Goal: Task Accomplishment & Management: Complete application form

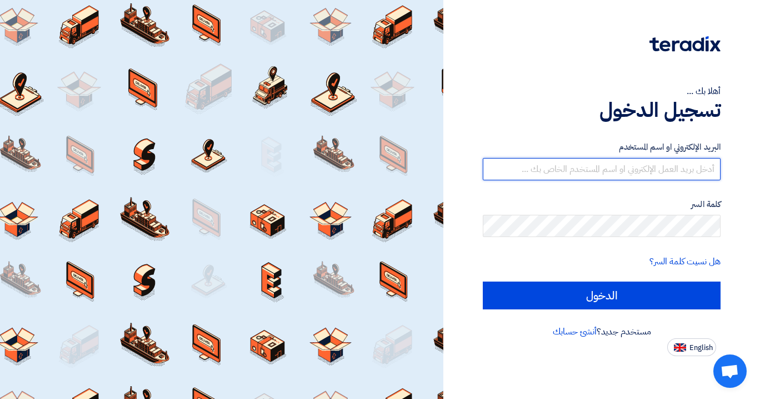
click at [530, 178] on input "text" at bounding box center [602, 169] width 238 height 22
type input "[EMAIL_ADDRESS][DOMAIN_NAME]"
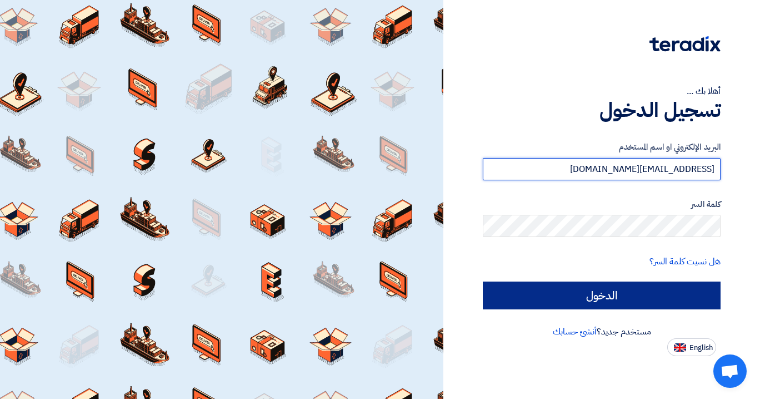
click at [601, 298] on input "الدخول" at bounding box center [602, 295] width 238 height 28
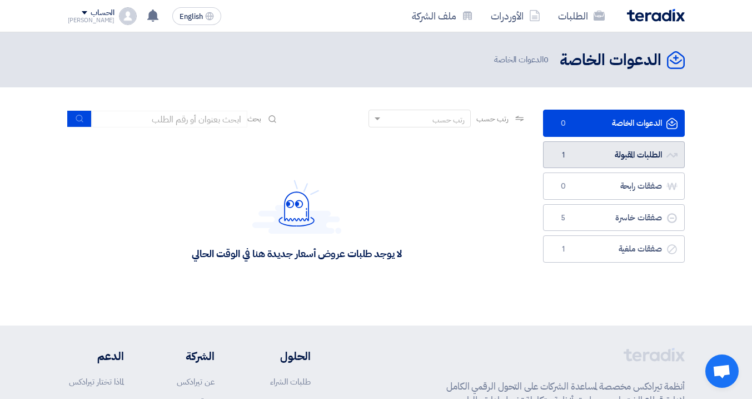
click at [629, 161] on link "الطلبات المقبولة الطلبات المقبولة 1" at bounding box center [614, 154] width 142 height 27
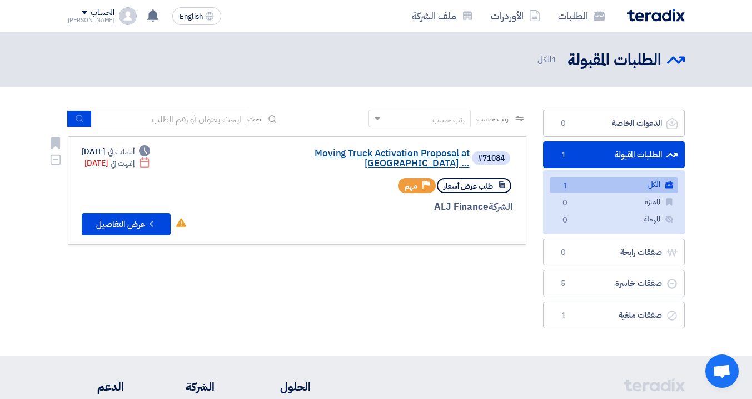
click at [337, 150] on link "Moving Truck Activation Proposal at [GEOGRAPHIC_DATA] ..." at bounding box center [358, 158] width 222 height 20
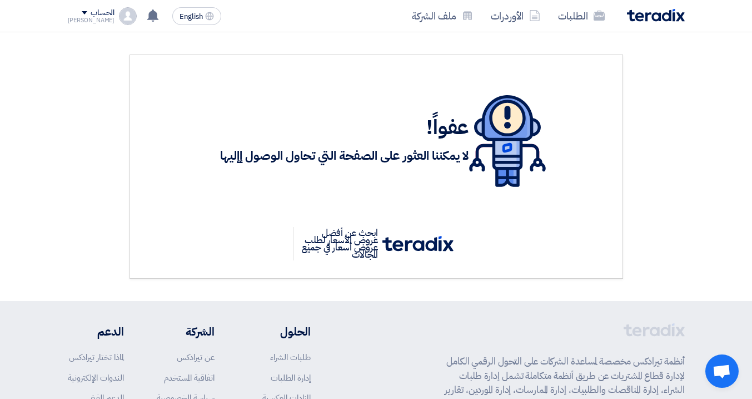
click at [650, 16] on img at bounding box center [656, 15] width 58 height 13
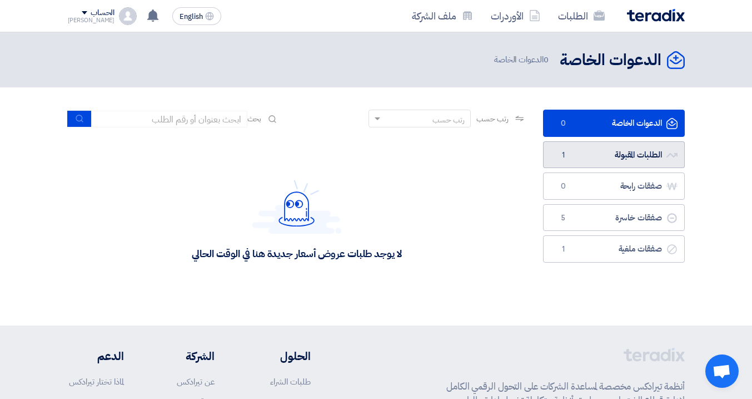
click at [583, 152] on link "الطلبات المقبولة الطلبات المقبولة 1" at bounding box center [614, 154] width 142 height 27
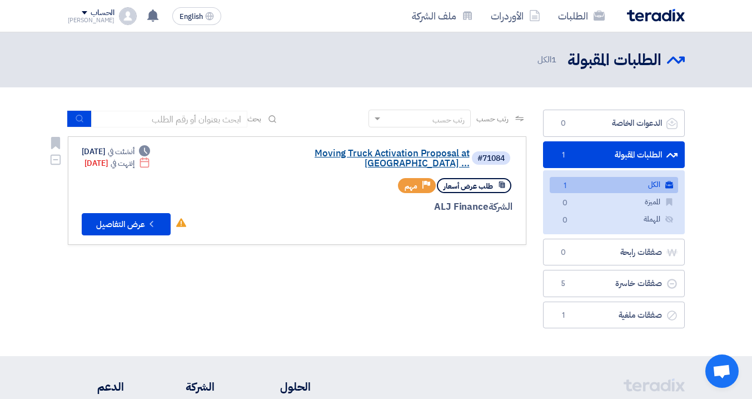
click at [366, 153] on link "Moving Truck Activation Proposal at [GEOGRAPHIC_DATA] ..." at bounding box center [358, 158] width 222 height 20
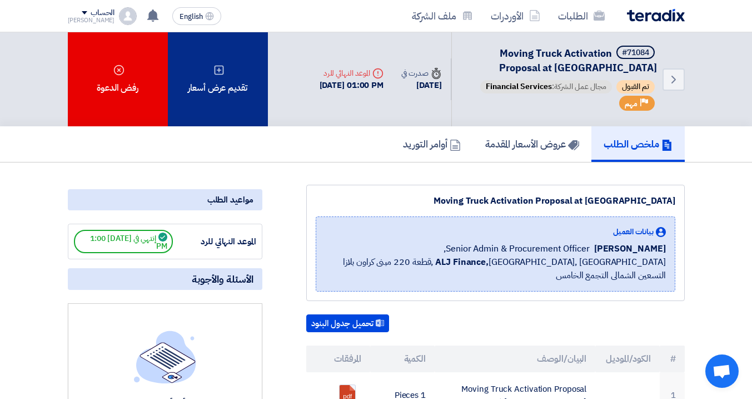
click at [241, 98] on div "تقديم عرض أسعار" at bounding box center [218, 79] width 100 height 94
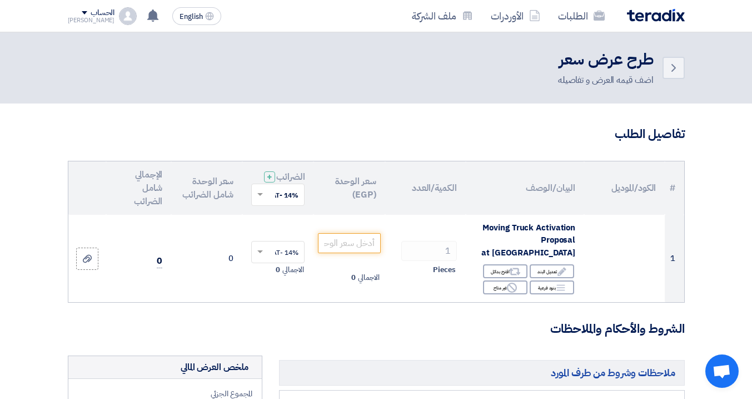
click at [665, 69] on link "Back" at bounding box center [674, 68] width 22 height 22
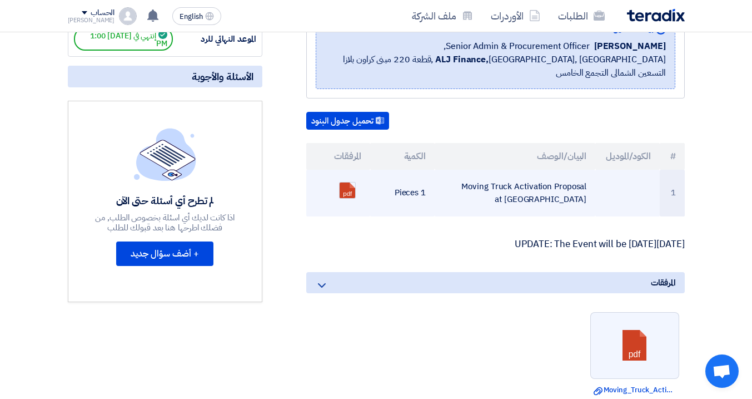
scroll to position [222, 0]
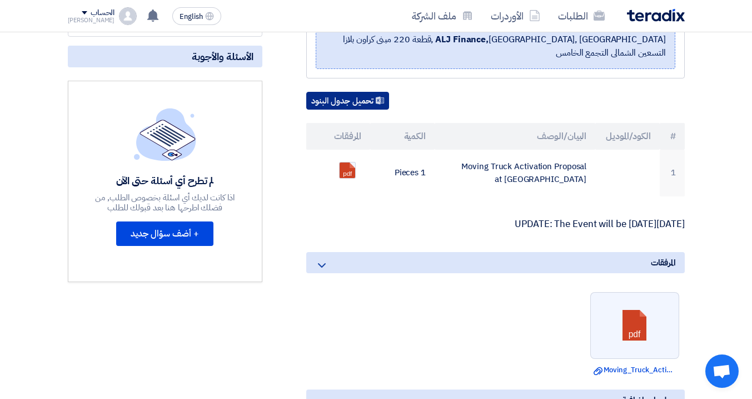
click at [345, 92] on button "تحميل جدول البنود" at bounding box center [347, 101] width 83 height 18
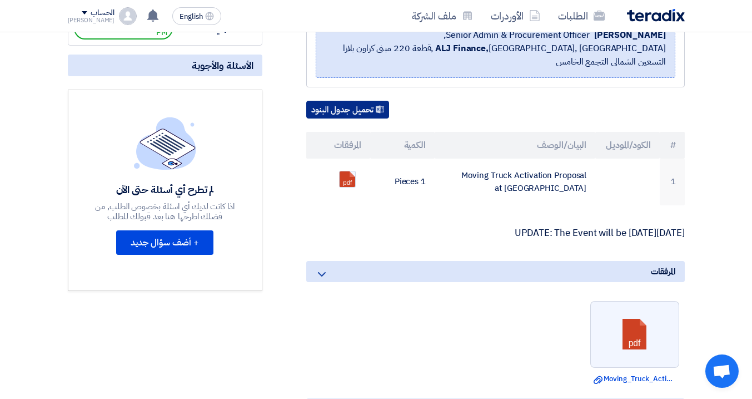
scroll to position [0, 0]
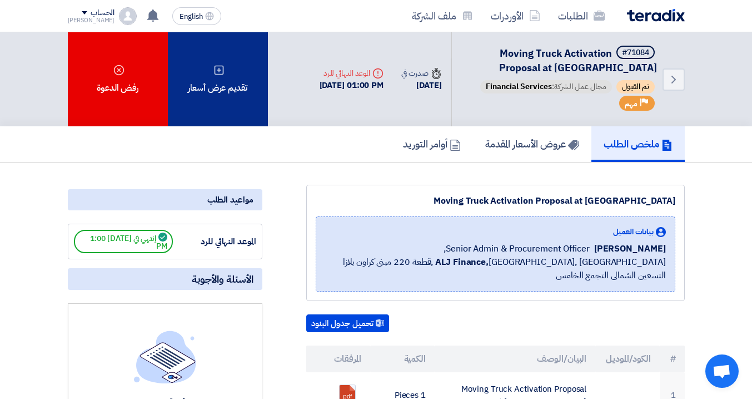
click at [218, 78] on div "تقديم عرض أسعار" at bounding box center [218, 79] width 100 height 94
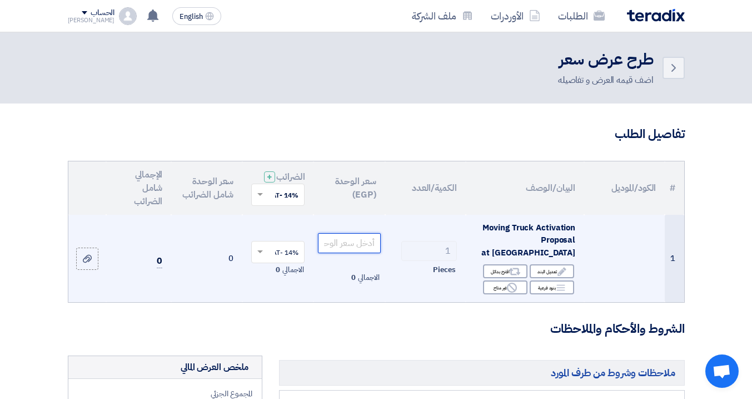
click at [348, 245] on input "number" at bounding box center [349, 243] width 62 height 20
click at [359, 246] on input "200000" at bounding box center [349, 243] width 62 height 20
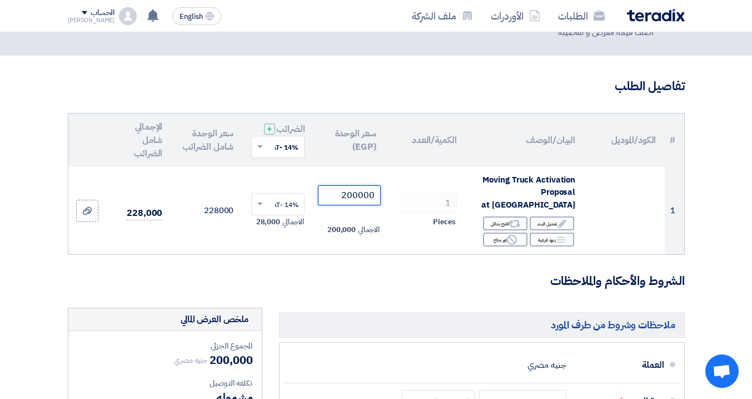
scroll to position [42, 0]
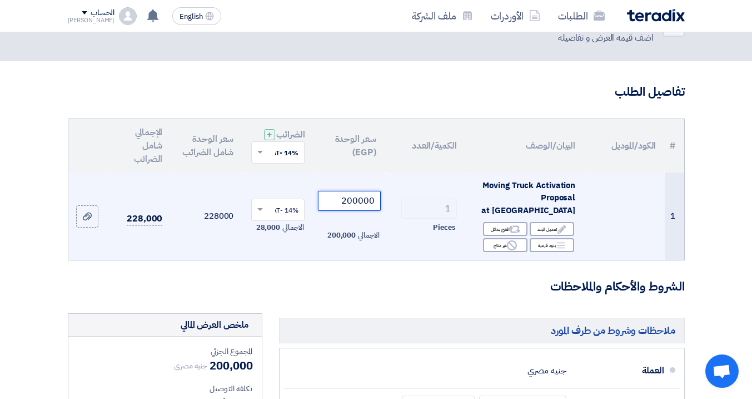
drag, startPoint x: 343, startPoint y: 203, endPoint x: 358, endPoint y: 204, distance: 15.0
click at [358, 204] on input "200000" at bounding box center [349, 201] width 62 height 20
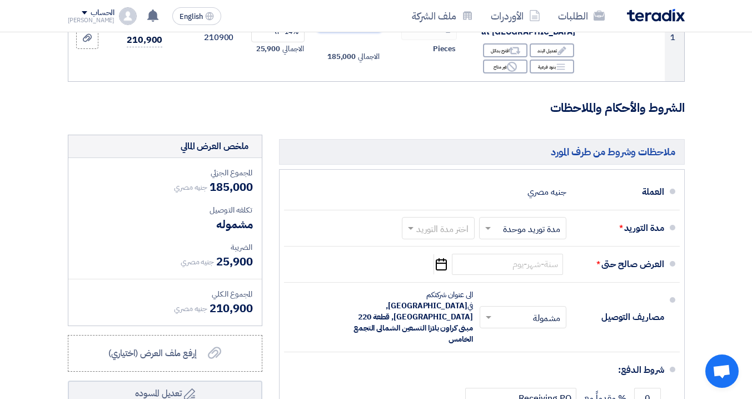
scroll to position [225, 0]
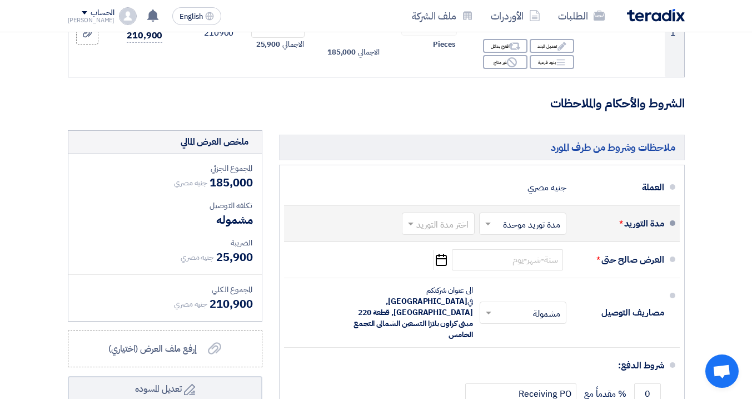
type input "185000"
click at [506, 217] on input "text" at bounding box center [521, 224] width 82 height 16
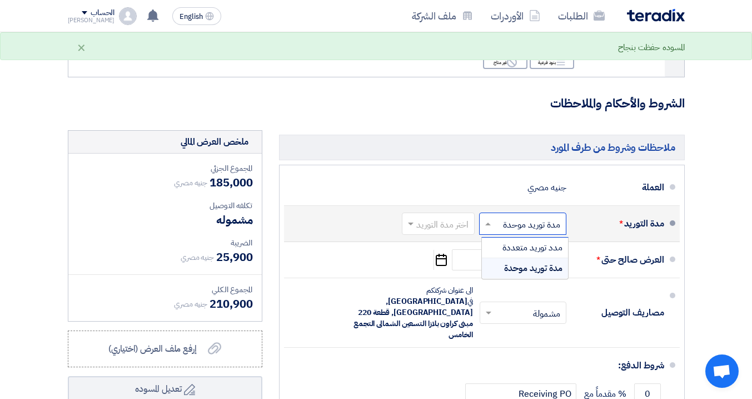
click at [540, 265] on span "مدة توريد موحدة" at bounding box center [533, 267] width 58 height 13
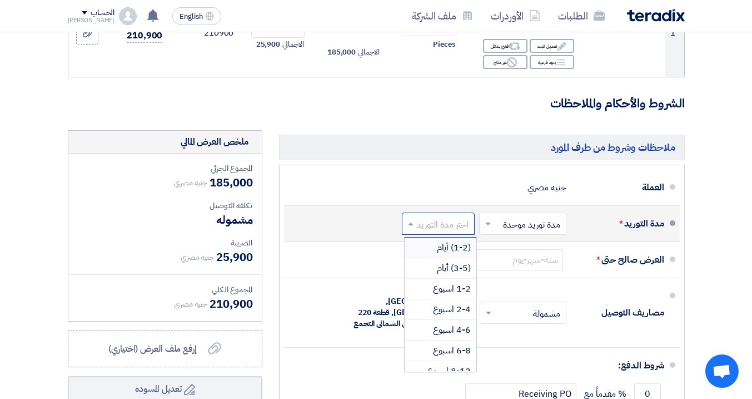
click at [447, 226] on input "text" at bounding box center [435, 224] width 67 height 16
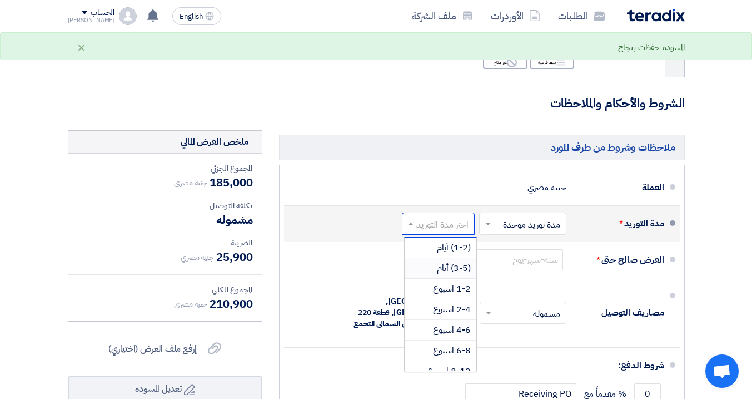
click at [457, 265] on span "(3-5) أيام" at bounding box center [454, 267] width 34 height 13
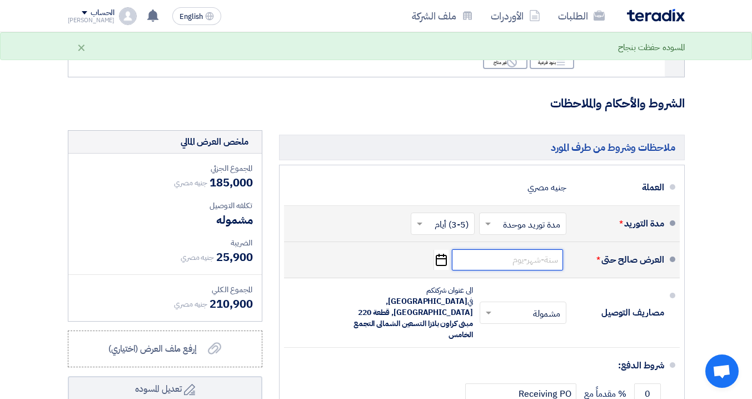
click at [521, 261] on input at bounding box center [507, 259] width 111 height 21
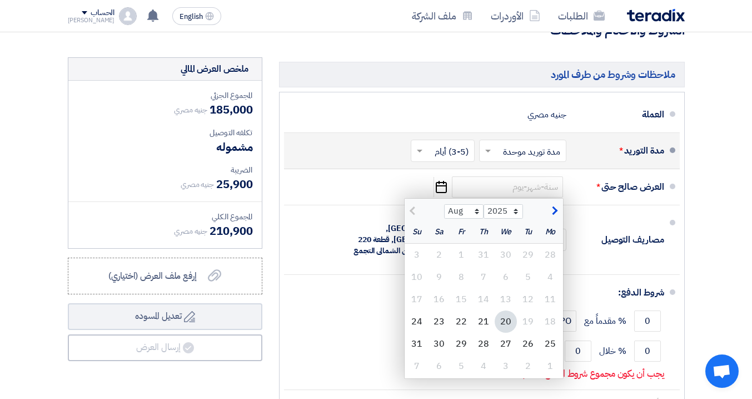
scroll to position [302, 0]
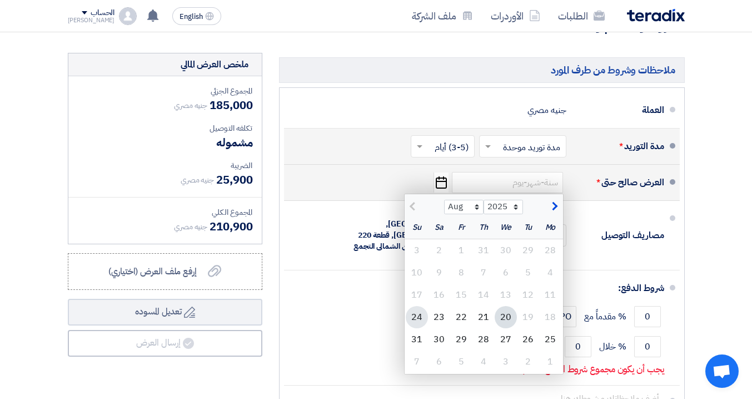
click at [419, 311] on div "24" at bounding box center [417, 317] width 22 height 22
type input "[DATE]"
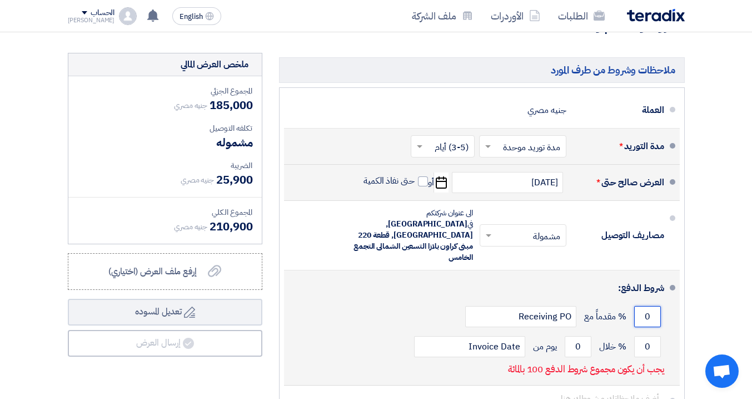
click at [647, 306] on input "0" at bounding box center [647, 316] width 27 height 21
type input "50"
click at [645, 336] on input "0" at bounding box center [647, 346] width 27 height 21
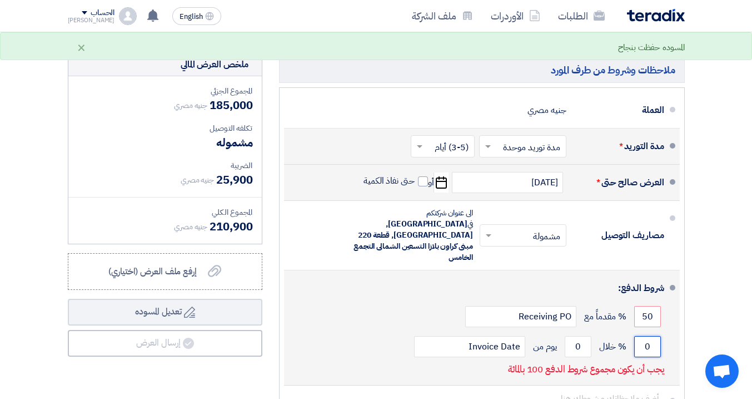
click at [645, 336] on input "0" at bounding box center [647, 346] width 27 height 21
click at [647, 336] on input "050" at bounding box center [647, 346] width 27 height 21
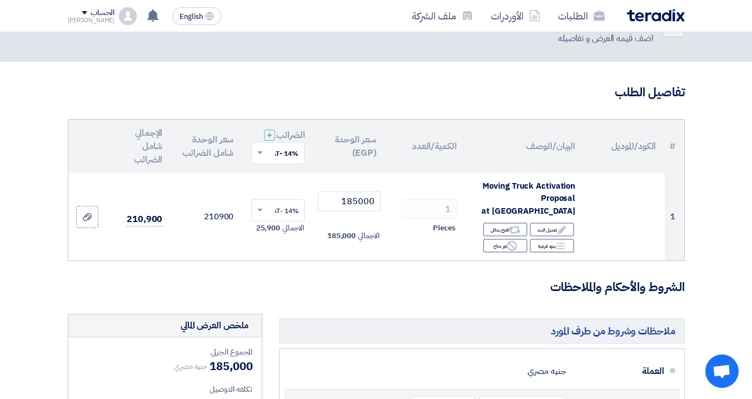
scroll to position [0, 0]
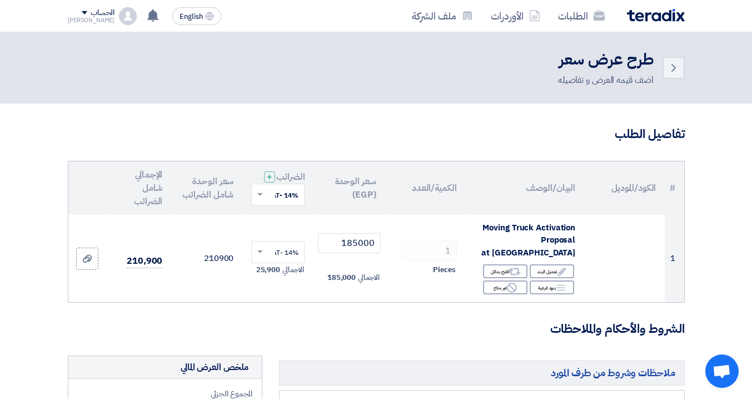
type input "50"
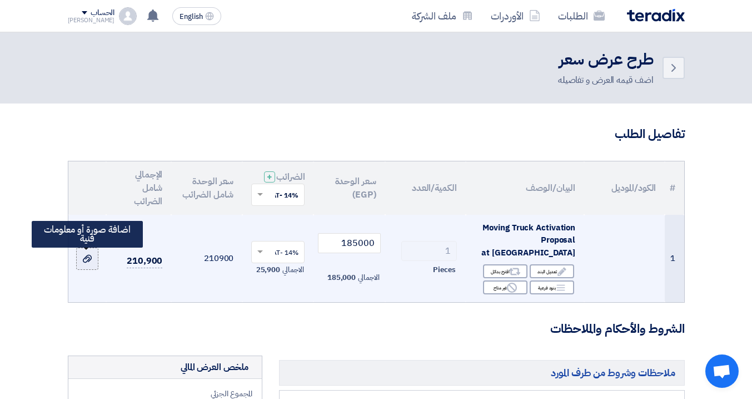
click at [85, 262] on icon at bounding box center [87, 258] width 9 height 9
click at [0, 0] on input "file" at bounding box center [0, 0] width 0 height 0
click at [92, 258] on div at bounding box center [87, 258] width 11 height 13
click at [0, 0] on input "file" at bounding box center [0, 0] width 0 height 0
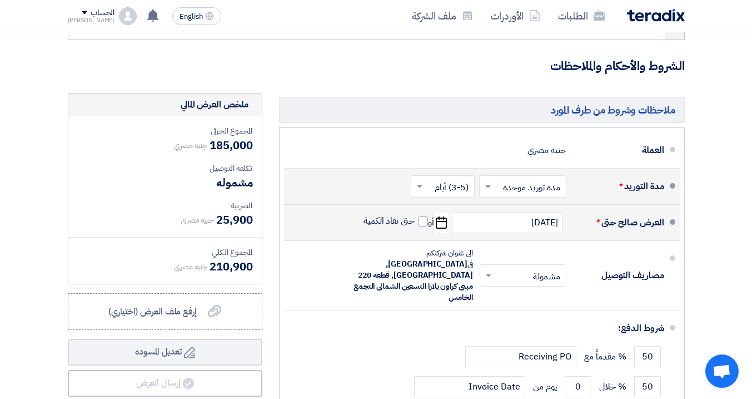
scroll to position [271, 0]
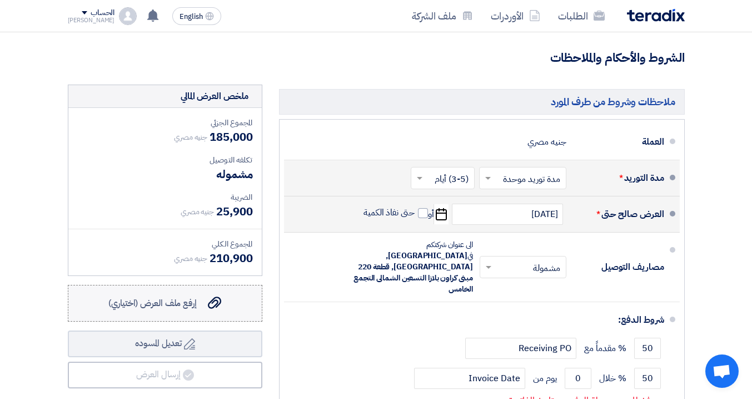
click at [206, 304] on div "إرفع ملف العرض (اختياري) إرفع ملف العرض (اختياري)" at bounding box center [164, 302] width 113 height 13
click at [0, 0] on input "إرفع ملف العرض (اختياري) إرفع ملف العرض (اختياري)" at bounding box center [0, 0] width 0 height 0
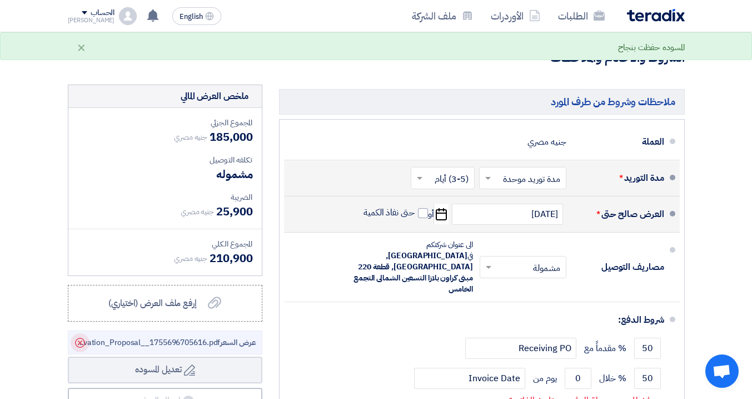
click at [83, 337] on icon "Delete" at bounding box center [80, 342] width 19 height 19
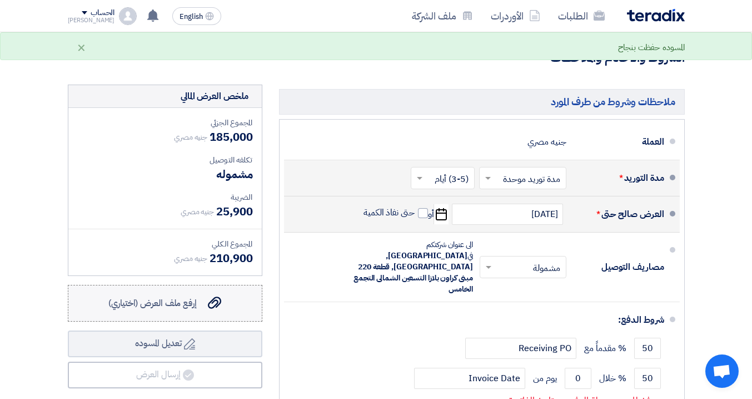
click at [163, 300] on span "إرفع ملف العرض (اختياري)" at bounding box center [152, 302] width 88 height 13
click at [0, 0] on input "إرفع ملف العرض (اختياري) إرفع ملف العرض (اختياري)" at bounding box center [0, 0] width 0 height 0
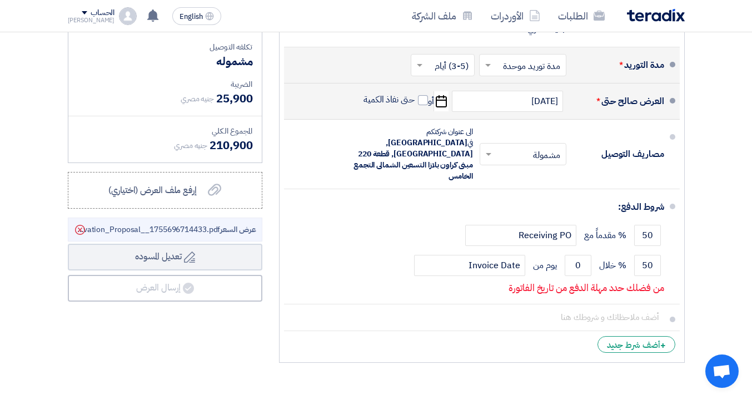
scroll to position [385, 0]
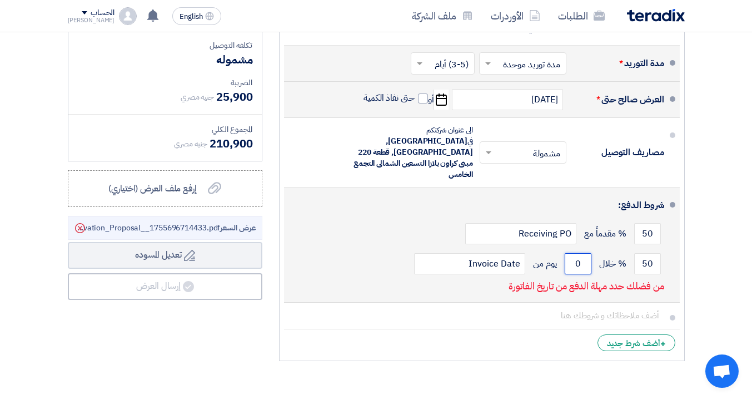
drag, startPoint x: 586, startPoint y: 234, endPoint x: 571, endPoint y: 236, distance: 15.7
click at [571, 253] on input "0" at bounding box center [578, 263] width 27 height 21
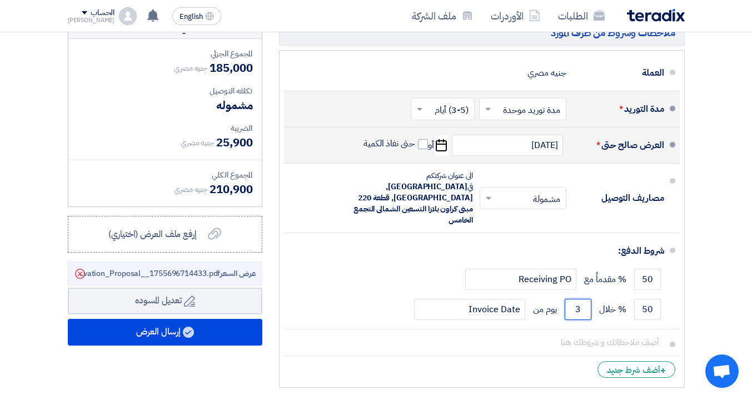
scroll to position [357, 0]
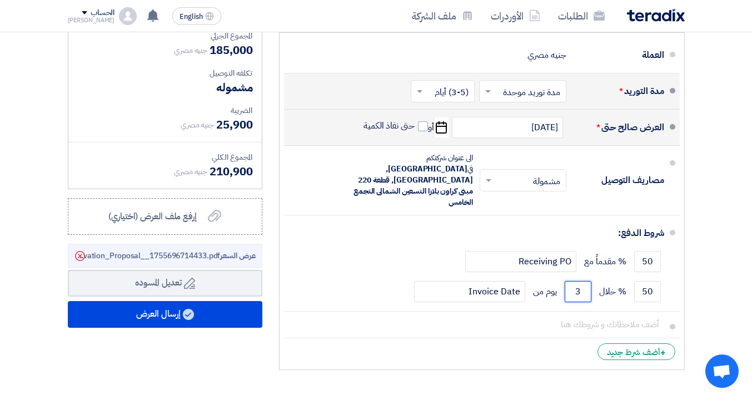
type input "3"
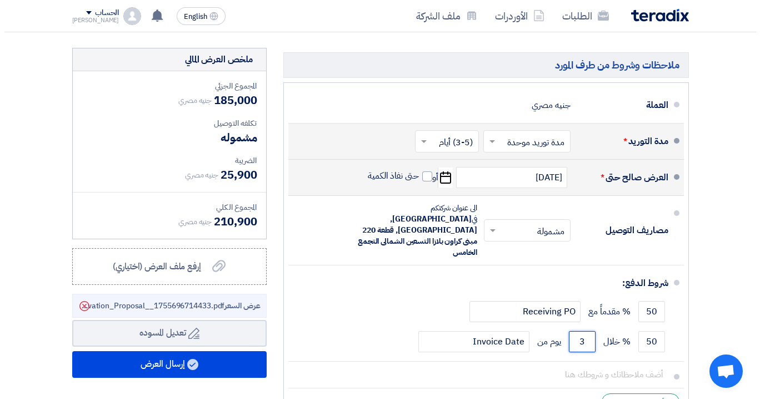
scroll to position [312, 0]
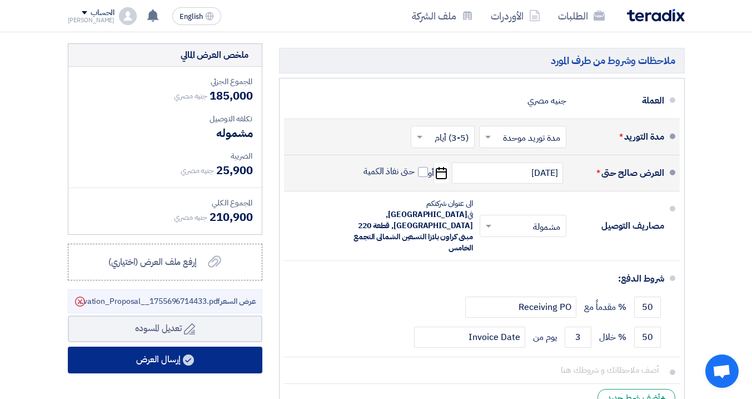
click at [222, 351] on button "إرسال العرض" at bounding box center [165, 359] width 195 height 27
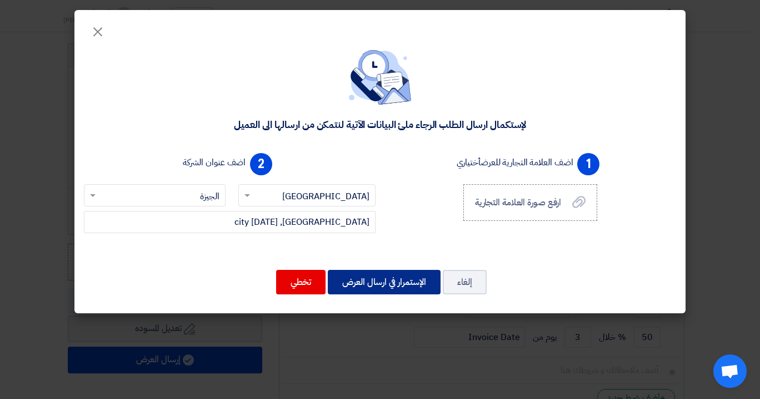
click at [390, 282] on button "الإستمرار في ارسال العرض" at bounding box center [384, 282] width 113 height 24
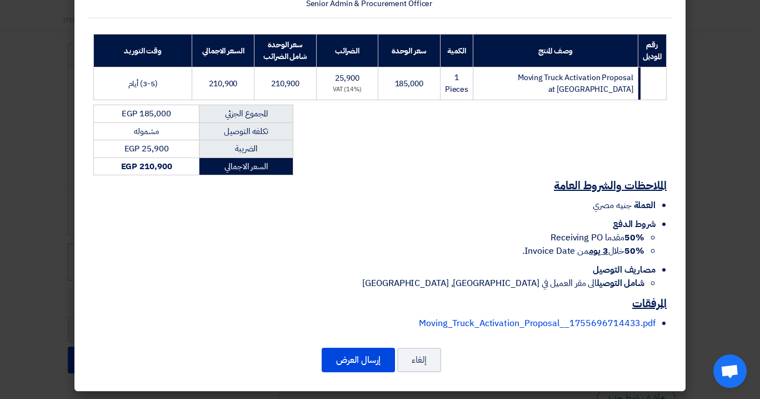
scroll to position [146, 0]
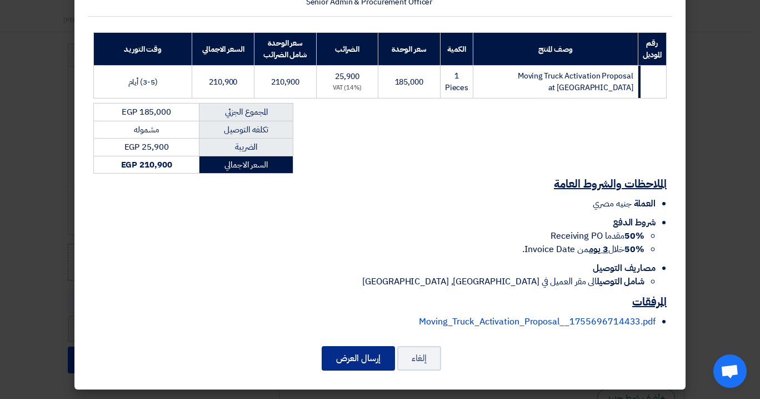
click at [357, 357] on button "إرسال العرض" at bounding box center [358, 358] width 73 height 24
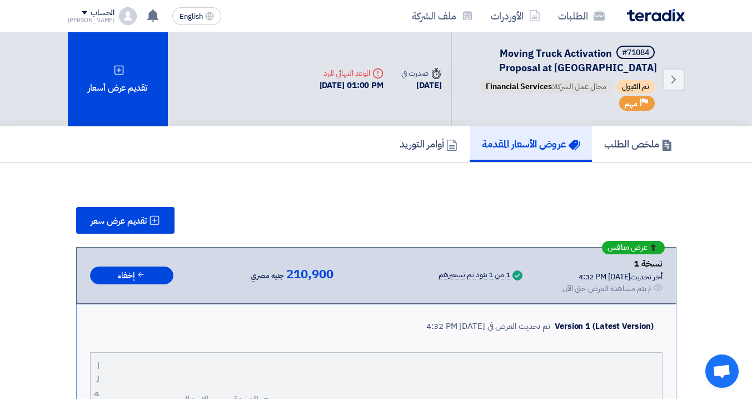
click at [651, 17] on img at bounding box center [656, 15] width 58 height 13
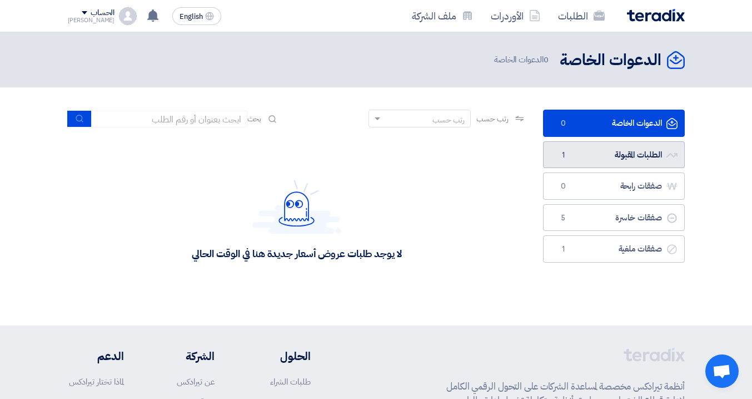
click at [631, 153] on link "الطلبات المقبولة الطلبات المقبولة 1" at bounding box center [614, 154] width 142 height 27
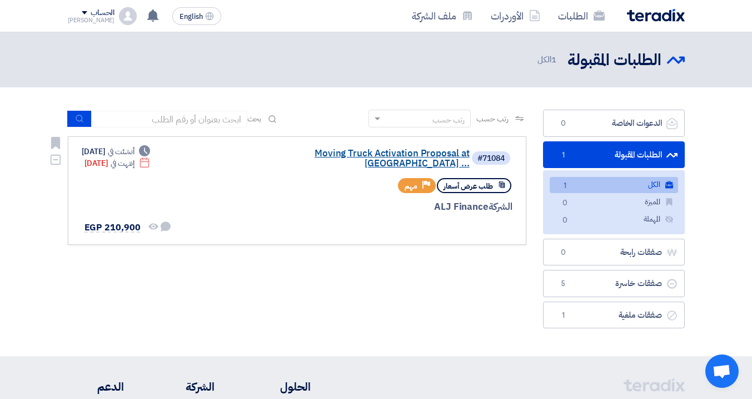
click at [359, 156] on link "Moving Truck Activation Proposal at [GEOGRAPHIC_DATA] ..." at bounding box center [358, 158] width 222 height 20
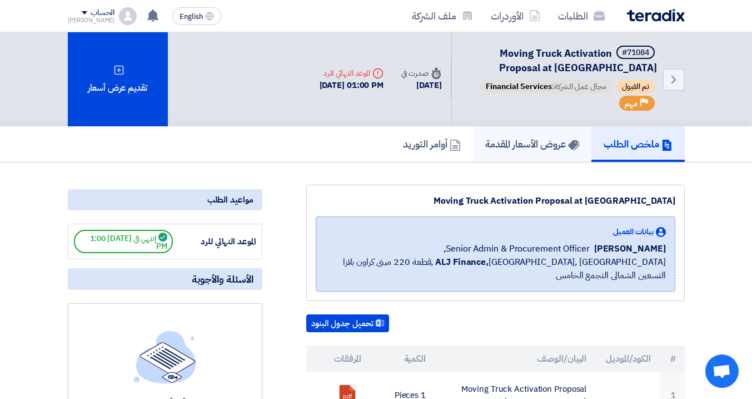
click at [520, 141] on h5 "عروض الأسعار المقدمة" at bounding box center [532, 143] width 94 height 13
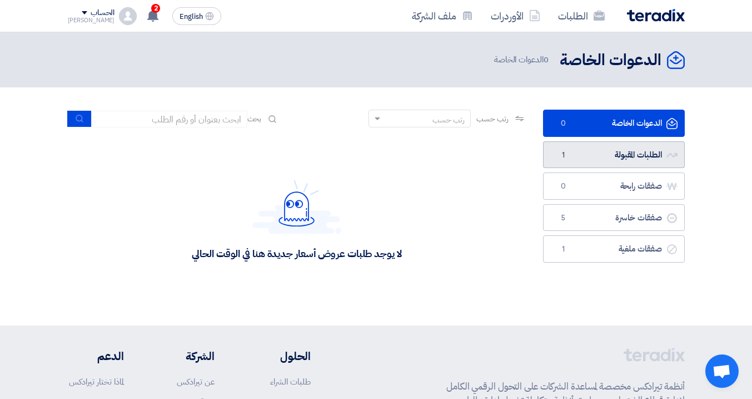
click at [586, 156] on link "الطلبات المقبولة الطلبات المقبولة 1" at bounding box center [614, 154] width 142 height 27
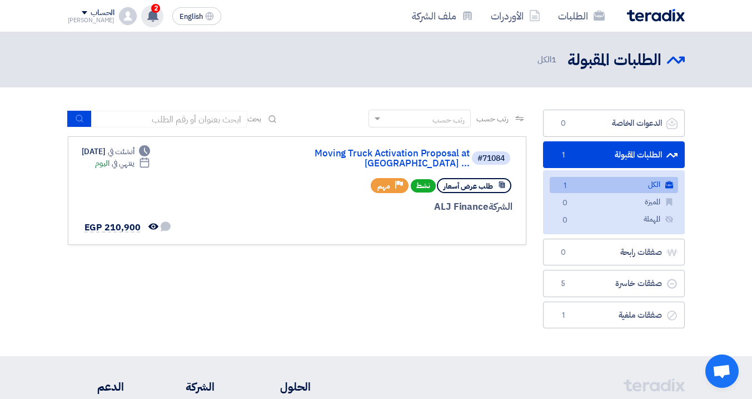
click at [147, 17] on use at bounding box center [152, 15] width 11 height 12
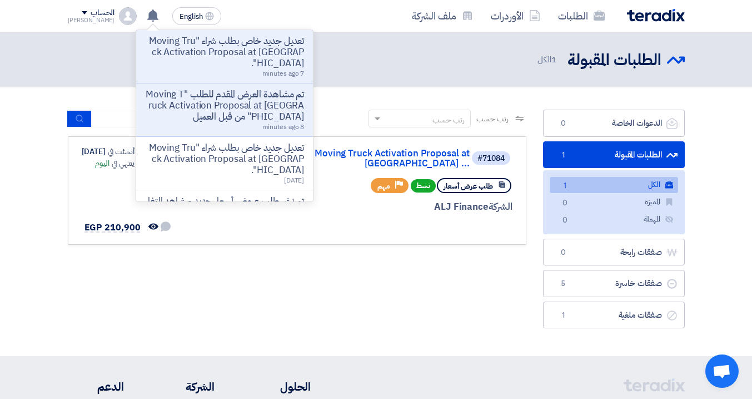
click at [217, 58] on p "تعديل جديد خاص بطلب شراء "Moving Truck Activation Proposal at [GEOGRAPHIC_DATA]…" at bounding box center [224, 52] width 159 height 33
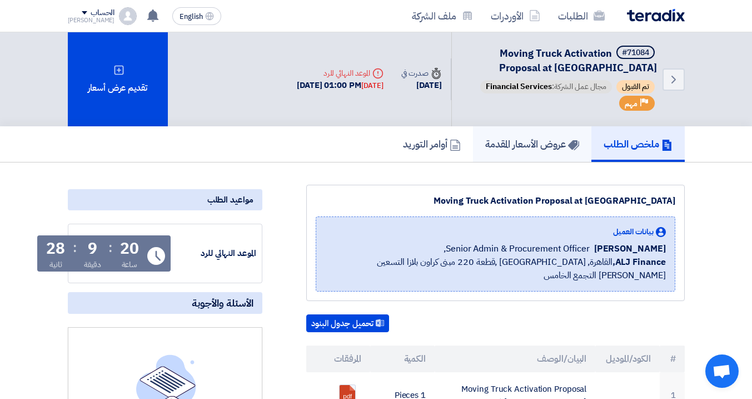
click at [543, 135] on link "عروض الأسعار المقدمة" at bounding box center [532, 144] width 118 height 36
